Goal: Task Accomplishment & Management: Manage account settings

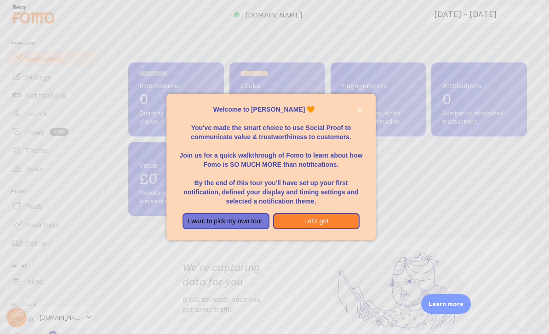
click at [63, 103] on div at bounding box center [274, 167] width 549 height 334
click at [330, 230] on button "Let's go!" at bounding box center [316, 221] width 87 height 17
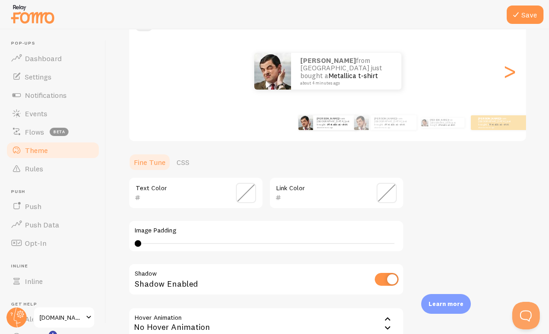
scroll to position [84, 0]
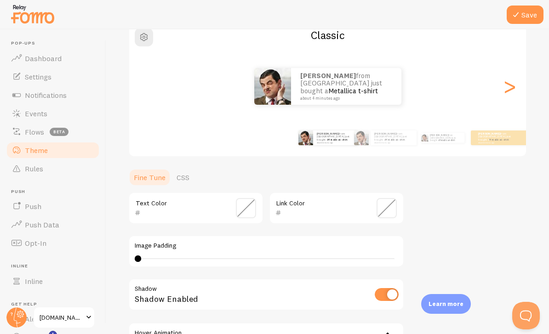
click at [53, 106] on link "Events" at bounding box center [53, 113] width 95 height 18
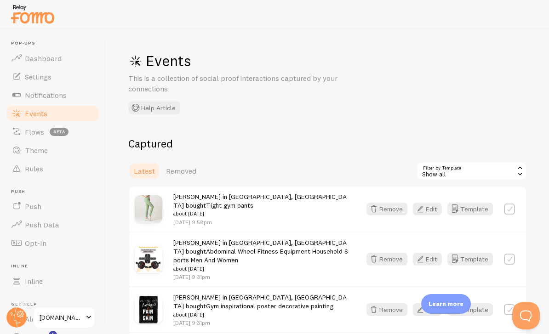
click at [69, 97] on link "Notifications" at bounding box center [53, 95] width 95 height 18
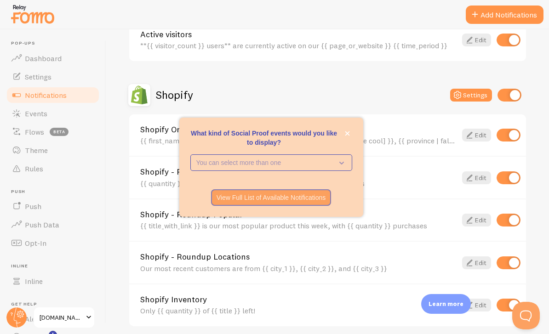
click at [433, 156] on div "Shopify Order {{ first_name | fallback [Someone] }} in {{ city | fallback [some…" at bounding box center [327, 136] width 397 height 42
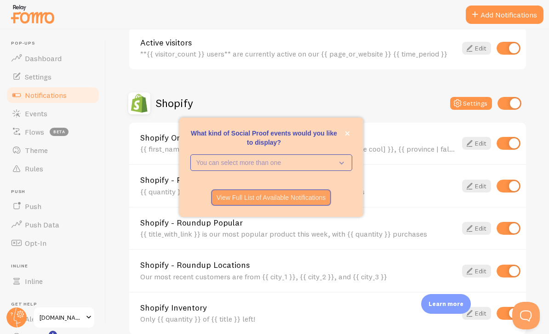
click at [349, 136] on icon "close," at bounding box center [347, 133] width 5 height 5
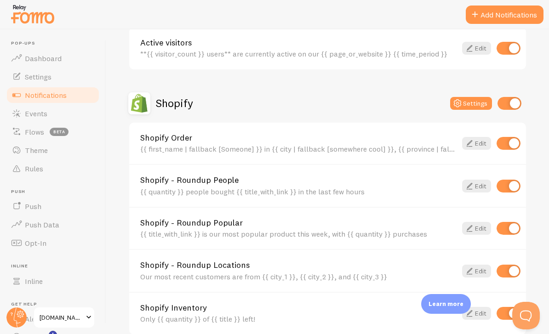
click at [482, 140] on link "Edit" at bounding box center [476, 143] width 29 height 13
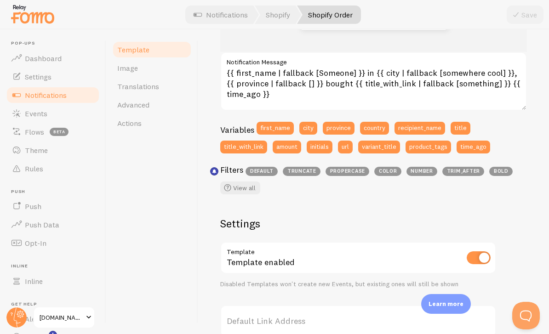
scroll to position [172, 0]
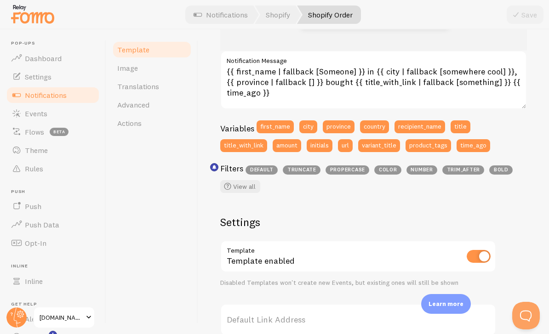
click at [360, 172] on span "propercase" at bounding box center [348, 170] width 44 height 9
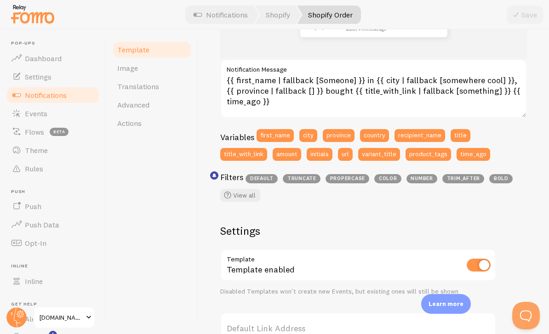
click at [287, 135] on button "first_name" at bounding box center [275, 135] width 37 height 13
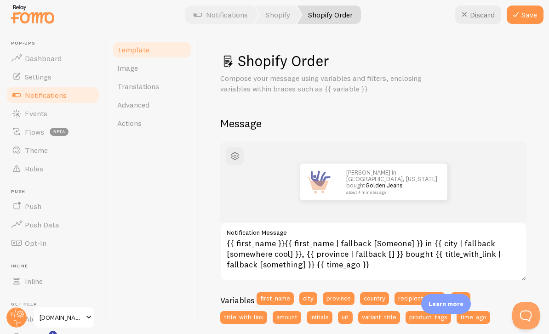
click at [483, 11] on button "Discard" at bounding box center [478, 15] width 46 height 18
type textarea "{{ first_name | fallback [Someone] }} in {{ city | fallback [somewhere cool] }}…"
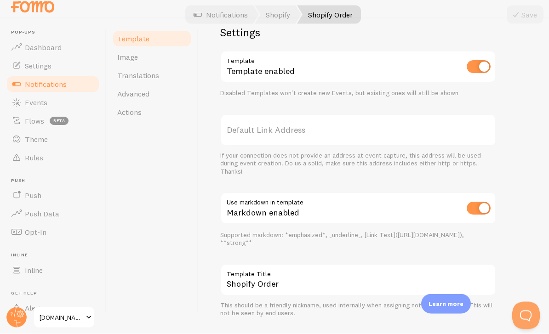
scroll to position [0, 0]
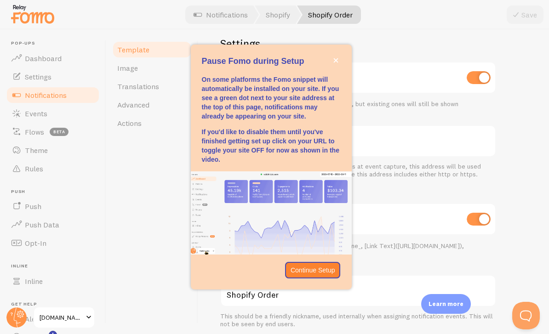
click at [336, 63] on icon "close," at bounding box center [335, 60] width 5 height 5
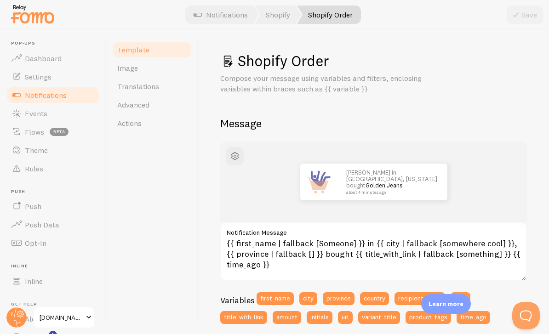
click at [145, 77] on link "Image" at bounding box center [152, 68] width 80 height 18
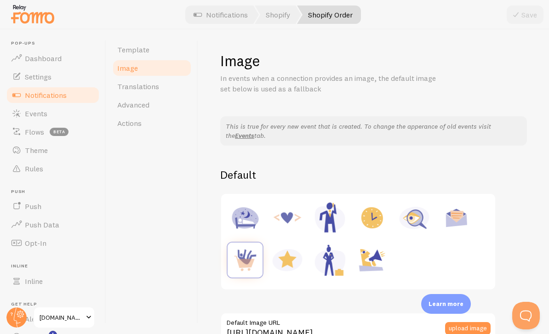
click at [171, 80] on link "Translations" at bounding box center [152, 86] width 80 height 18
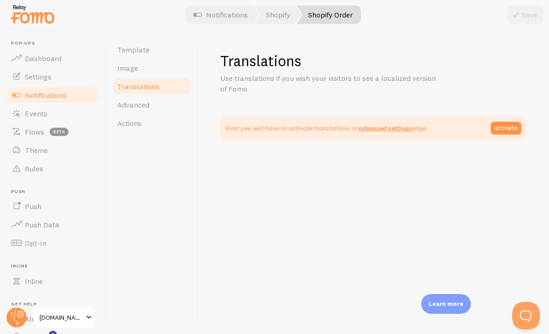
click at [168, 116] on link "Actions" at bounding box center [152, 123] width 80 height 18
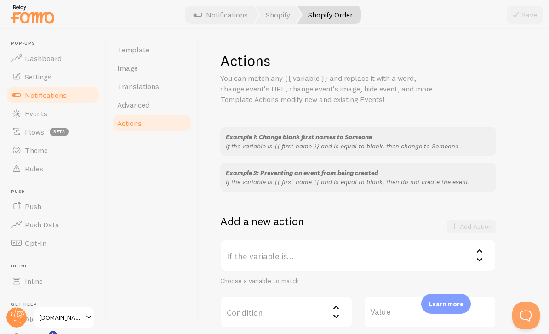
click at [184, 102] on link "Advanced" at bounding box center [152, 105] width 80 height 18
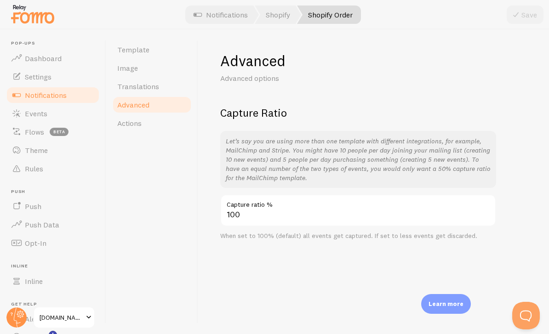
click at [281, 11] on link "Shopify" at bounding box center [278, 15] width 46 height 18
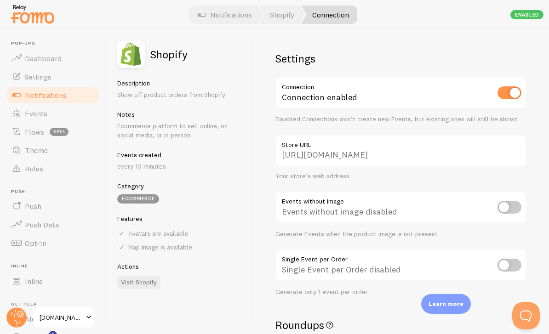
click at [335, 17] on link "Connection" at bounding box center [329, 15] width 56 height 18
click at [335, 19] on link "Connection" at bounding box center [329, 15] width 56 height 18
click at [87, 95] on link "Notifications" at bounding box center [53, 95] width 95 height 18
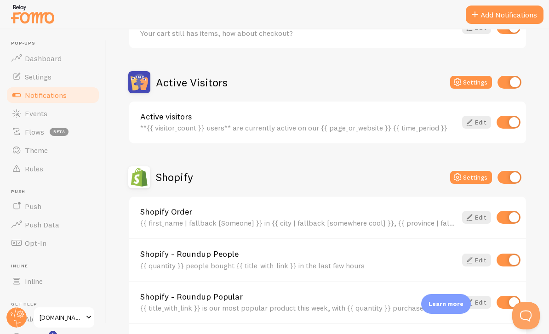
scroll to position [197, 0]
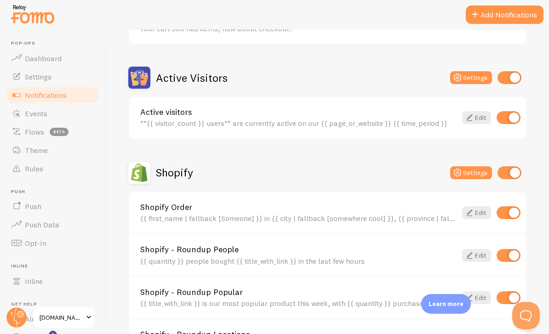
click at [479, 177] on button "Settings" at bounding box center [471, 173] width 42 height 13
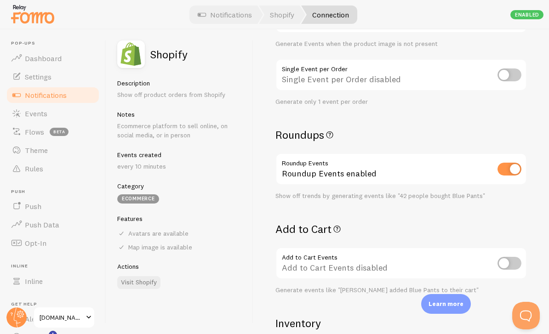
scroll to position [191, 0]
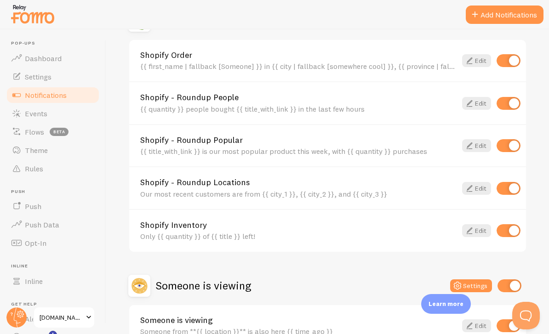
scroll to position [333, 0]
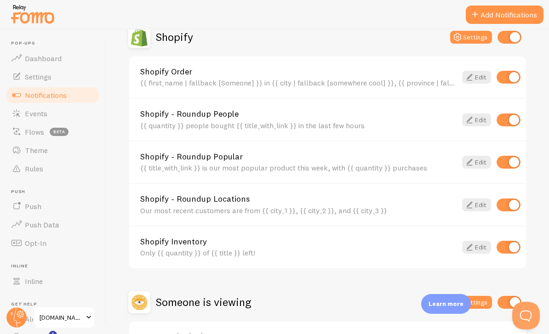
click at [478, 78] on link "Edit" at bounding box center [476, 77] width 29 height 13
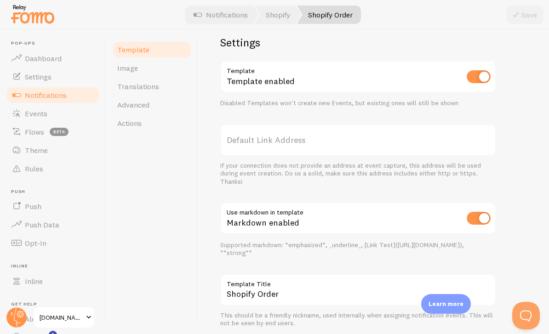
scroll to position [351, 0]
